Goal: Transaction & Acquisition: Purchase product/service

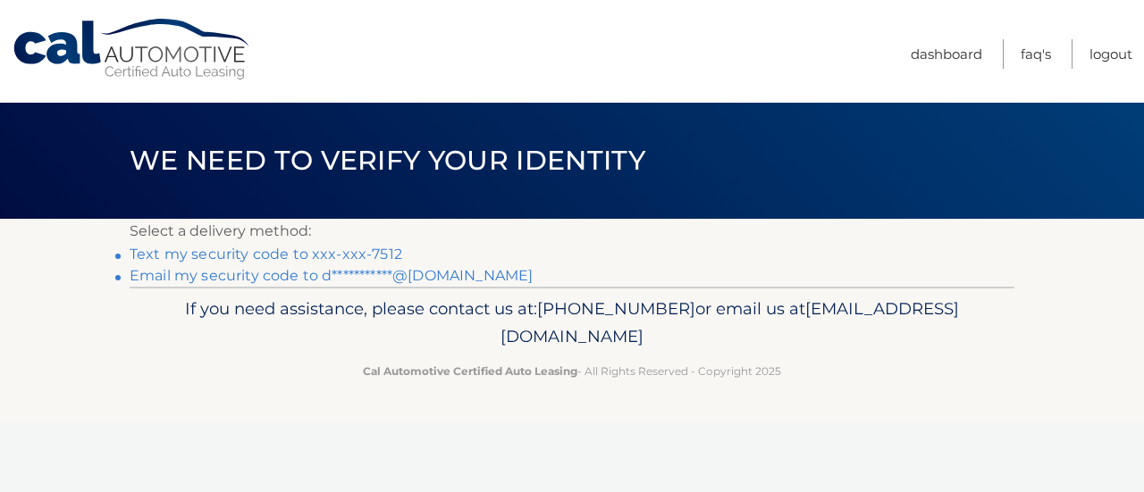
click at [405, 278] on link "**********" at bounding box center [331, 275] width 403 height 17
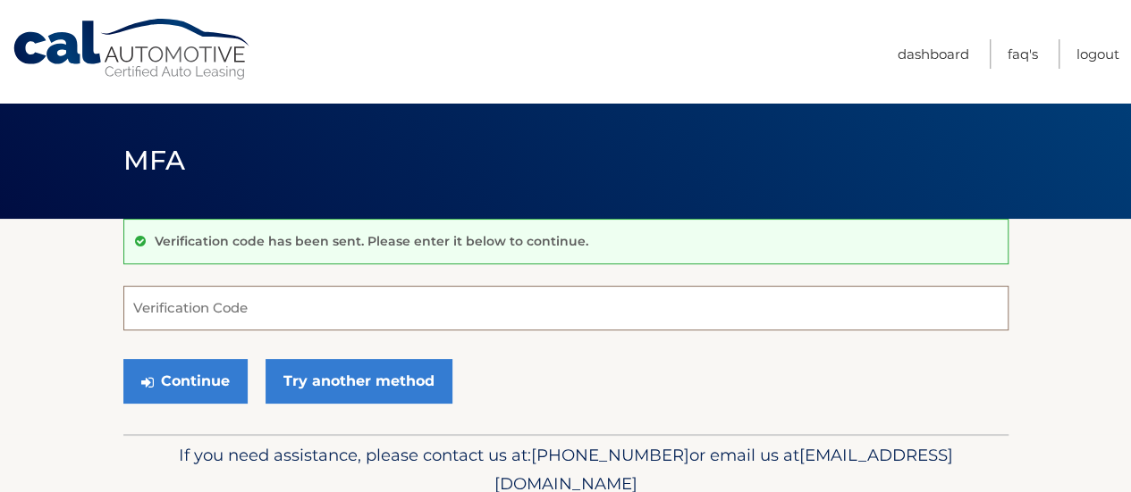
paste input "030617"
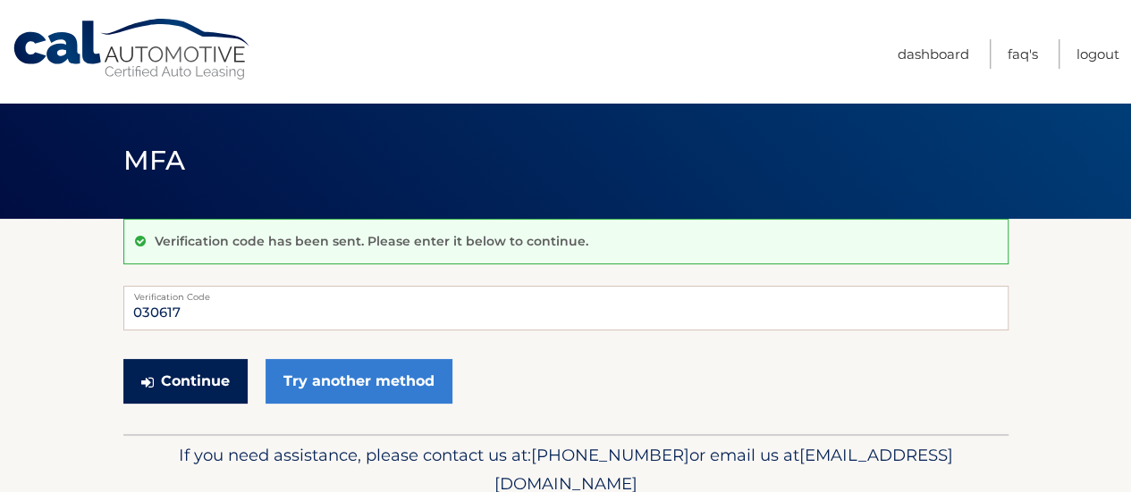
click at [192, 389] on button "Continue" at bounding box center [185, 381] width 124 height 45
click at [242, 314] on input "030617" at bounding box center [565, 308] width 885 height 45
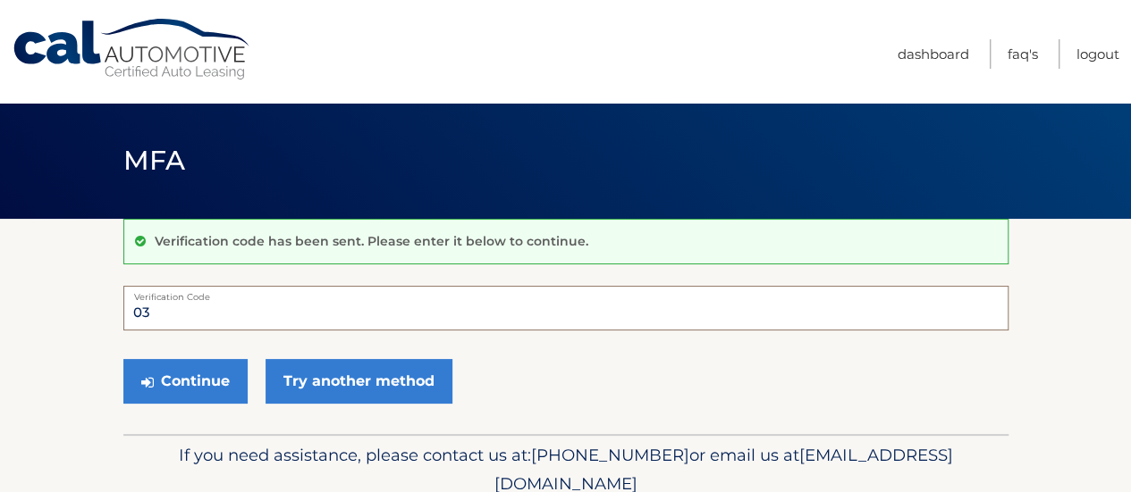
type input "0"
type input "030617"
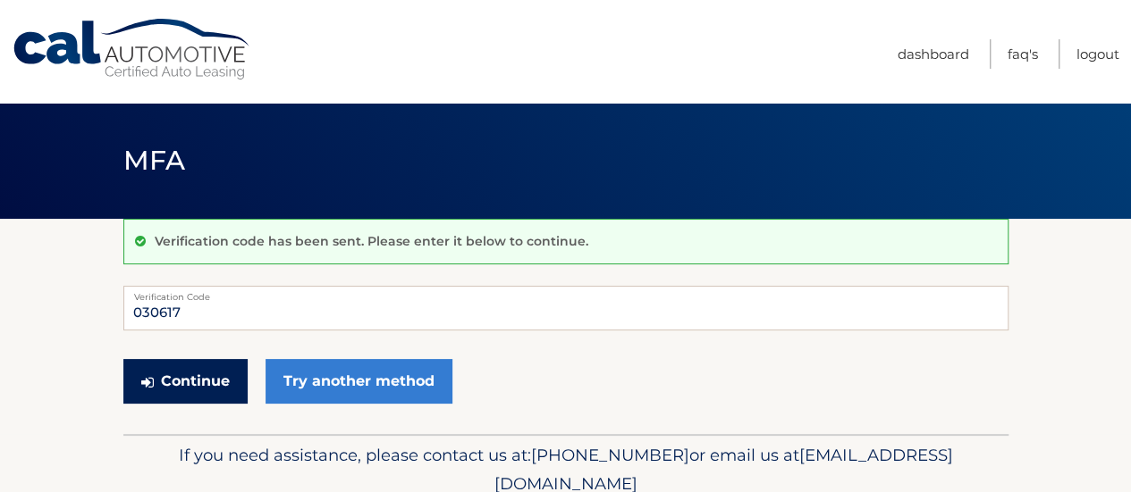
click at [217, 371] on button "Continue" at bounding box center [185, 381] width 124 height 45
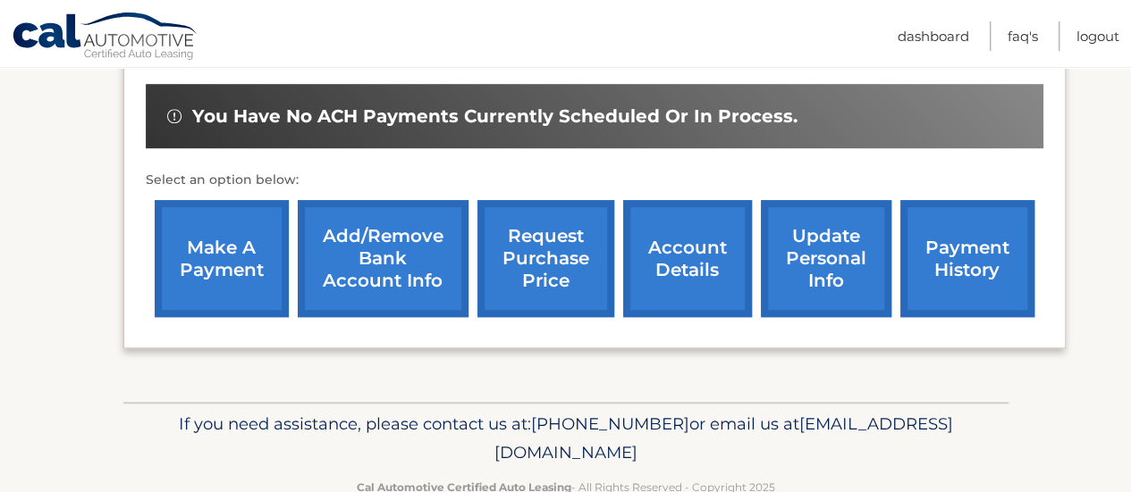
scroll to position [589, 0]
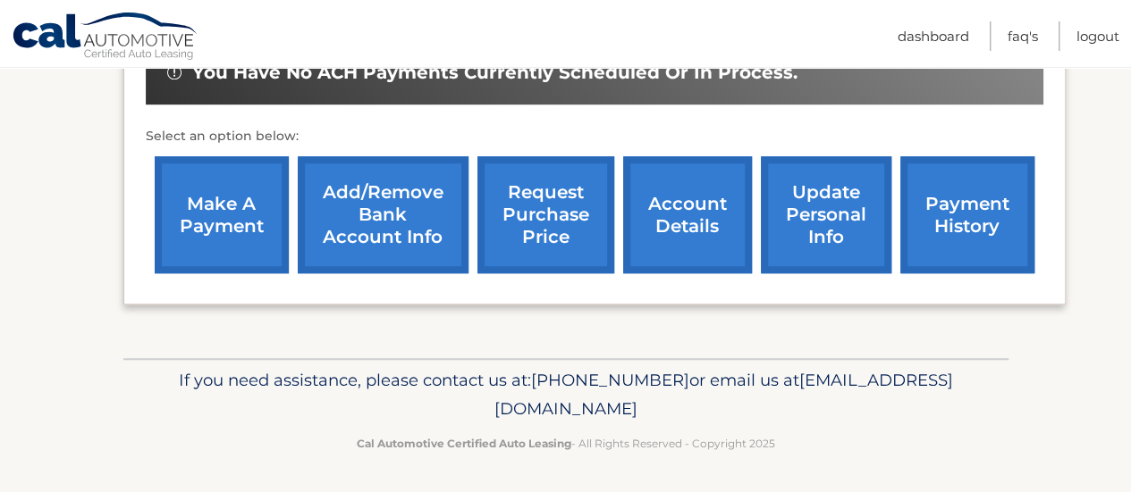
click at [232, 227] on link "make a payment" at bounding box center [222, 214] width 134 height 117
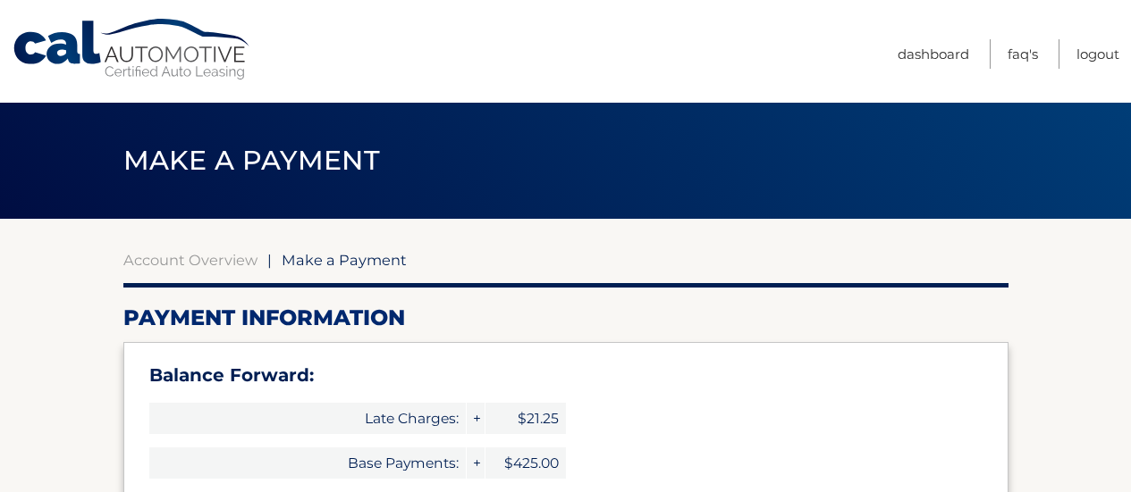
select select "NmYwMTQwMmYtYjg3OC00MjI3LWJiNmMtMDYyZGY2MGUwZWUy"
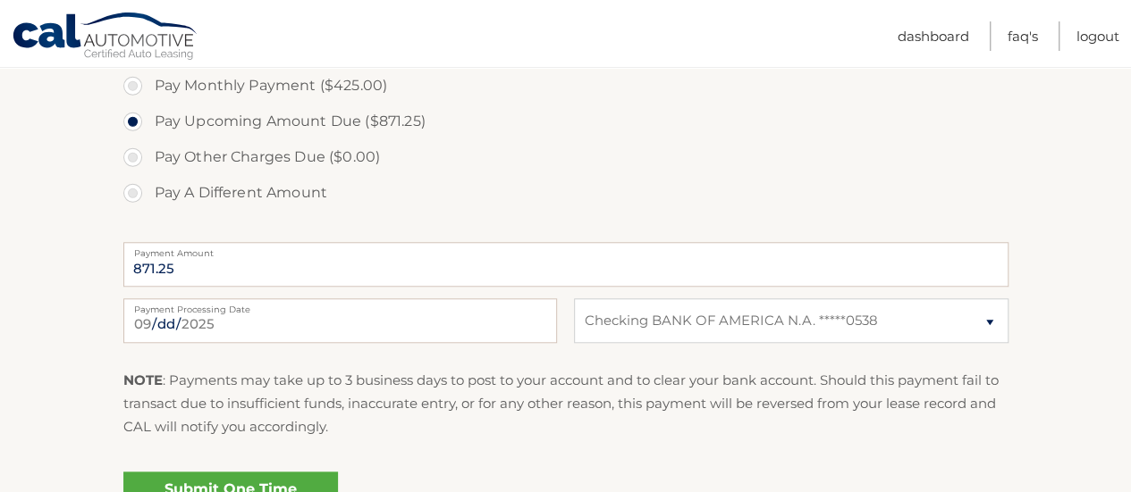
scroll to position [715, 0]
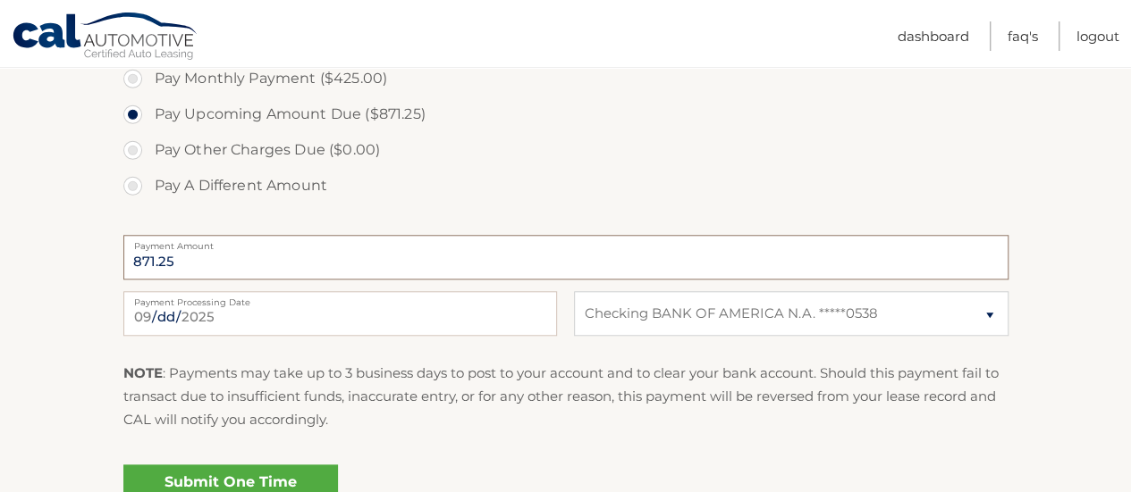
click at [399, 261] on input "871.25" at bounding box center [565, 257] width 885 height 45
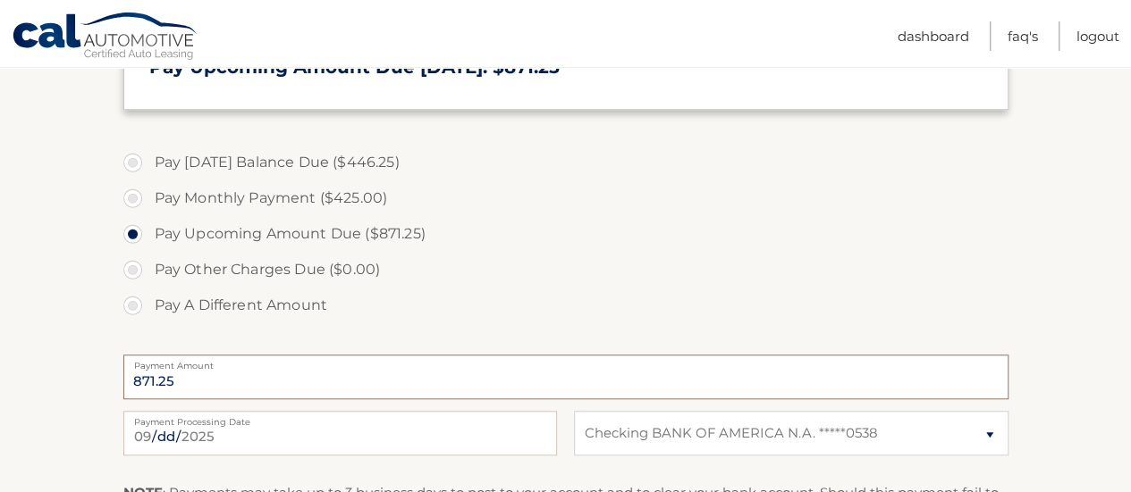
scroll to position [571, 0]
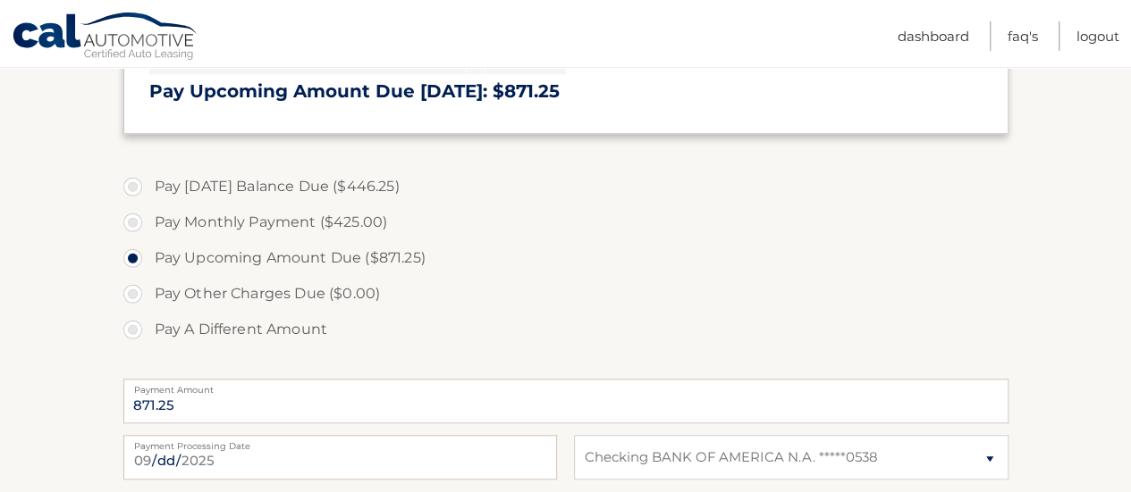
click at [123, 217] on label "Pay Monthly Payment ($425.00)" at bounding box center [565, 223] width 885 height 36
click at [130, 217] on input "Pay Monthly Payment ($425.00)" at bounding box center [139, 219] width 18 height 29
radio input "true"
type input "425.00"
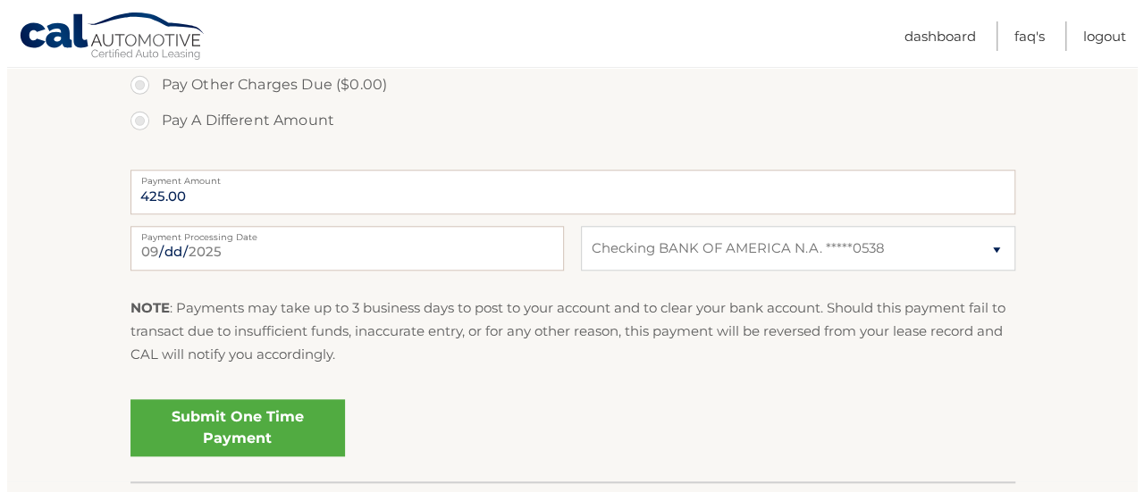
scroll to position [784, 0]
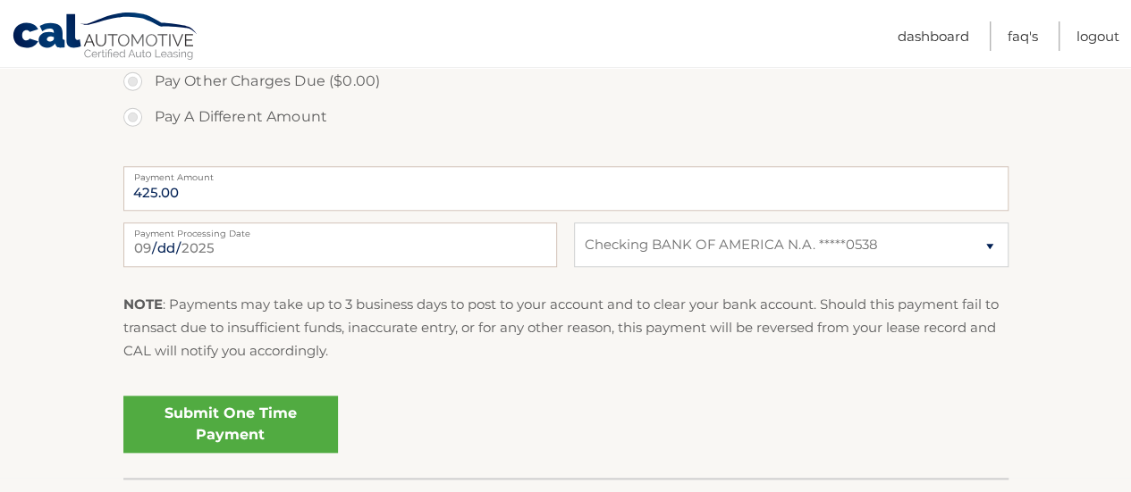
click at [256, 432] on link "Submit One Time Payment" at bounding box center [230, 424] width 214 height 57
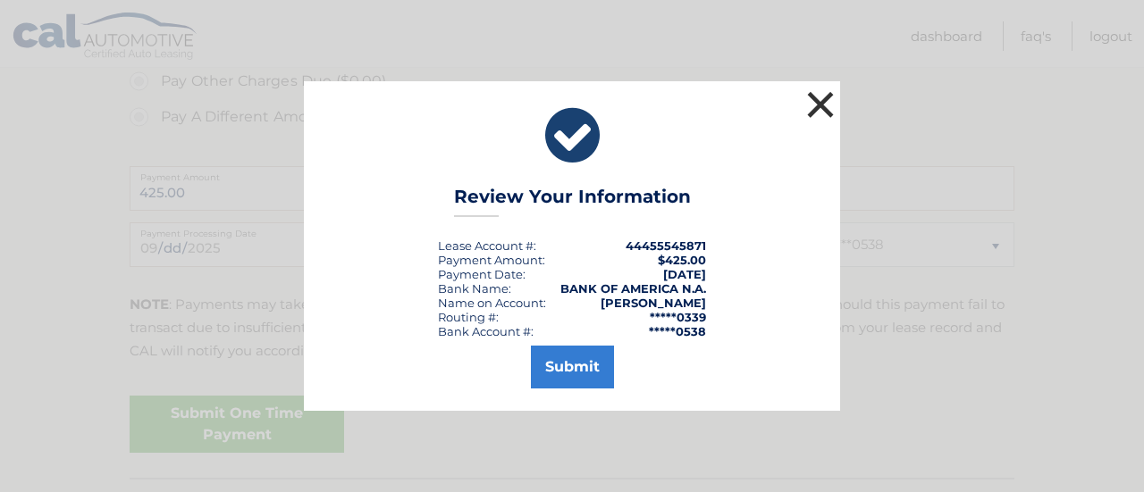
click at [822, 103] on button "×" at bounding box center [821, 105] width 36 height 36
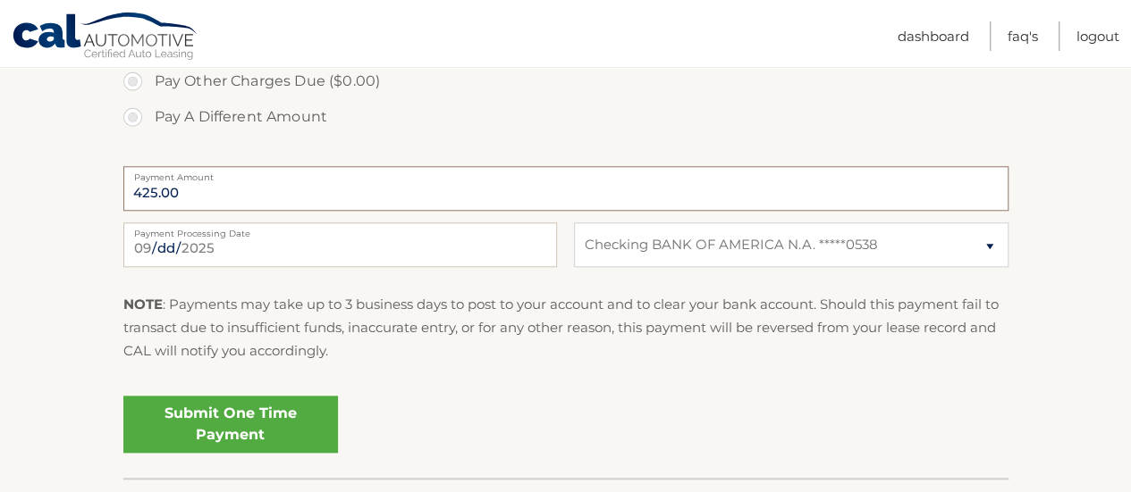
click at [376, 190] on input "425.00" at bounding box center [565, 188] width 885 height 45
click at [229, 427] on link "Submit One Time Payment" at bounding box center [230, 424] width 214 height 57
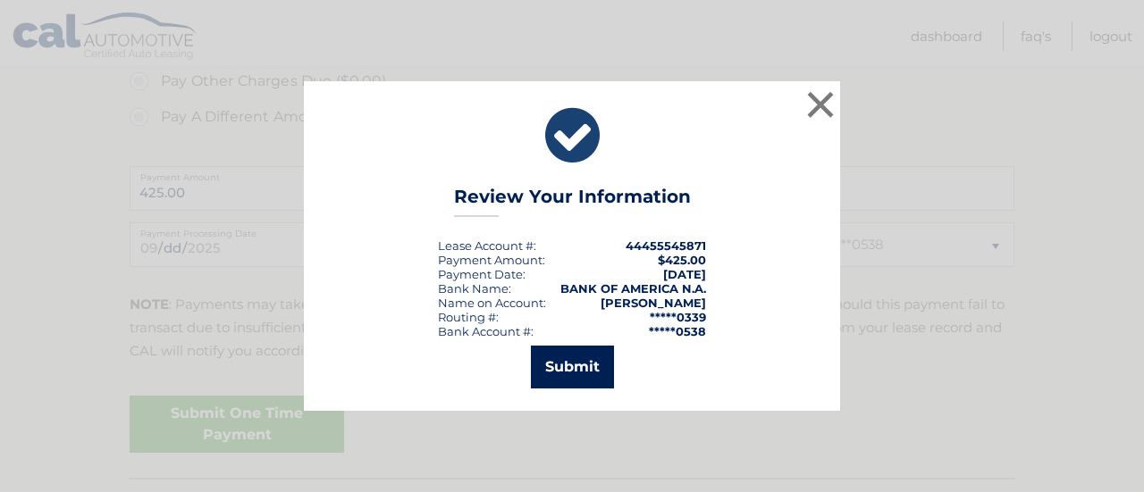
click at [577, 377] on button "Submit" at bounding box center [572, 367] width 83 height 43
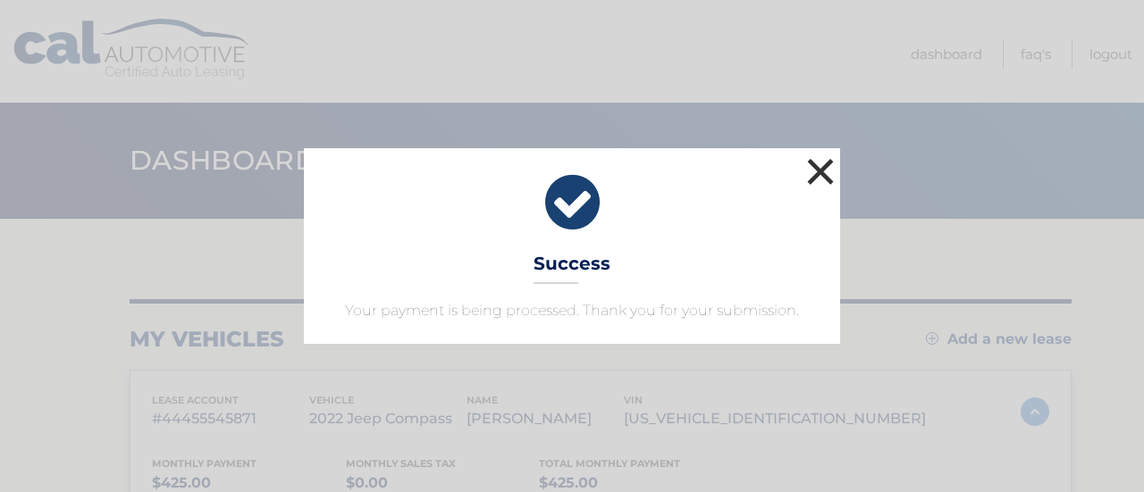
click at [826, 158] on button "×" at bounding box center [821, 172] width 36 height 36
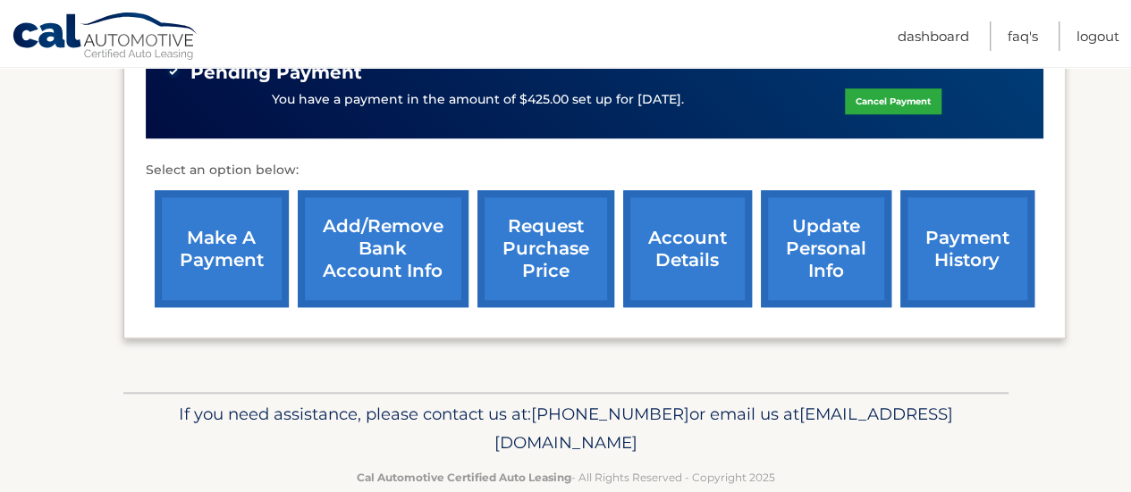
scroll to position [596, 0]
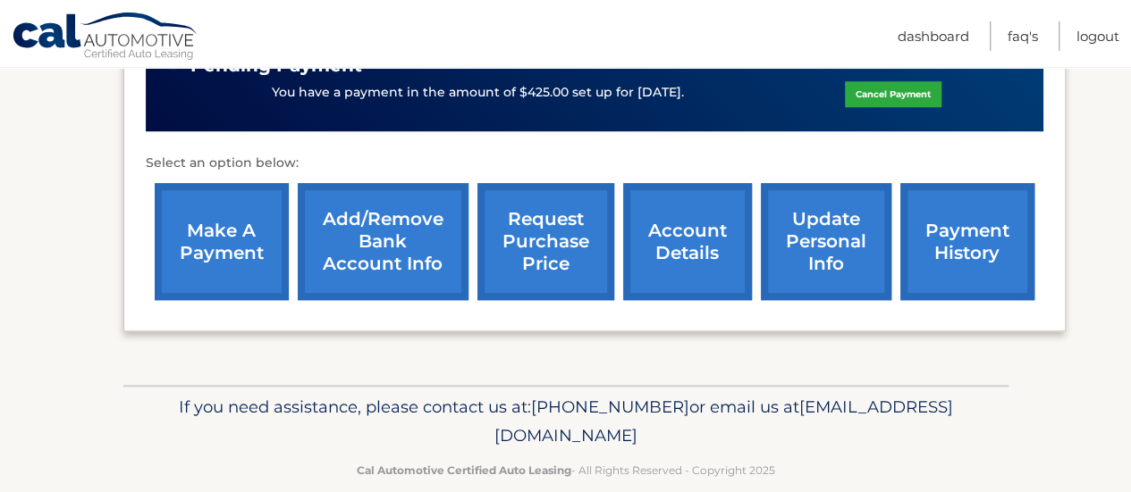
click at [935, 232] on link "payment history" at bounding box center [967, 241] width 134 height 117
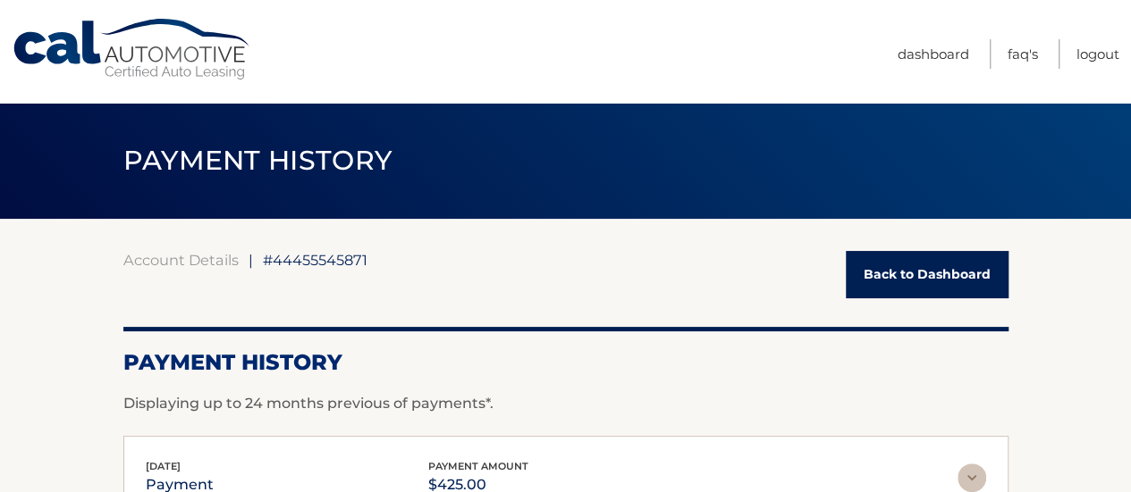
click at [920, 284] on link "Back to Dashboard" at bounding box center [926, 274] width 163 height 47
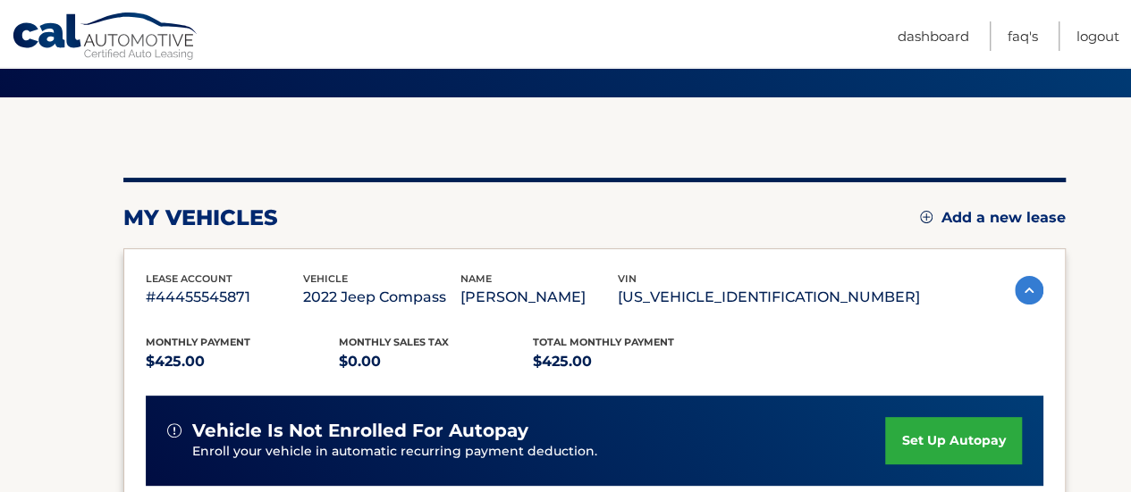
scroll to position [547, 0]
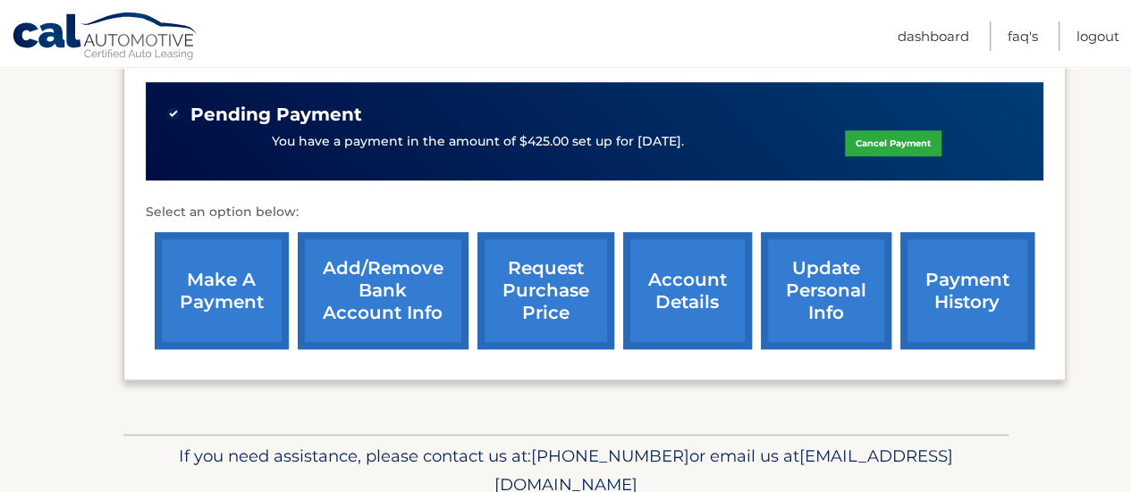
click at [219, 285] on link "make a payment" at bounding box center [222, 290] width 134 height 117
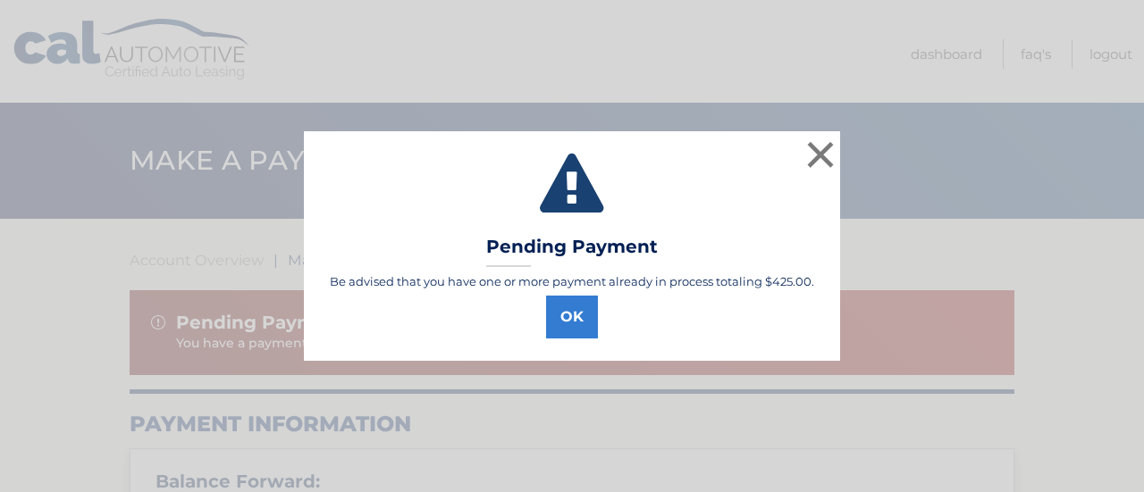
select select "NmYwMTQwMmYtYjg3OC00MjI3LWJiNmMtMDYyZGY2MGUwZWUy"
click at [557, 316] on button "OK" at bounding box center [572, 317] width 52 height 43
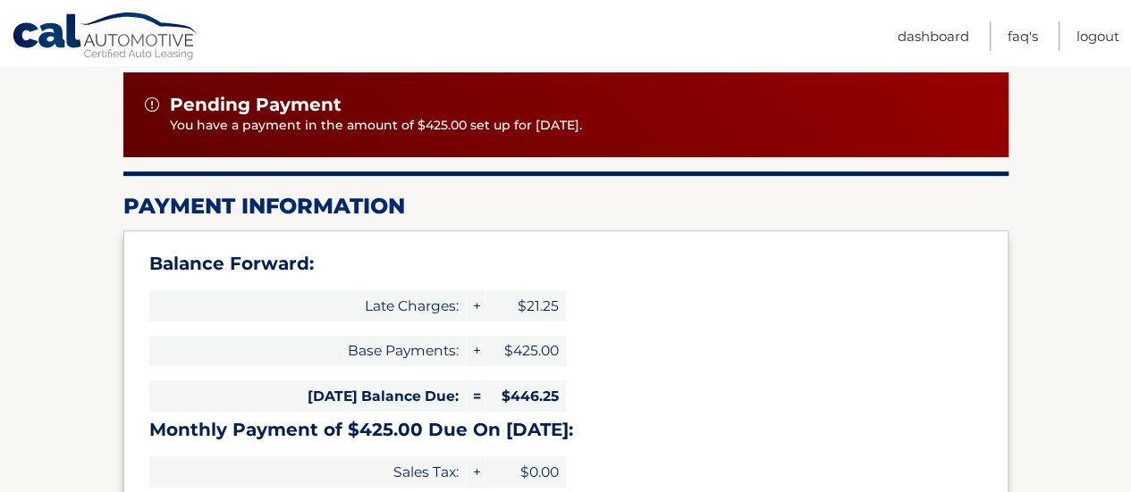
scroll to position [211, 0]
